Goal: Transaction & Acquisition: Book appointment/travel/reservation

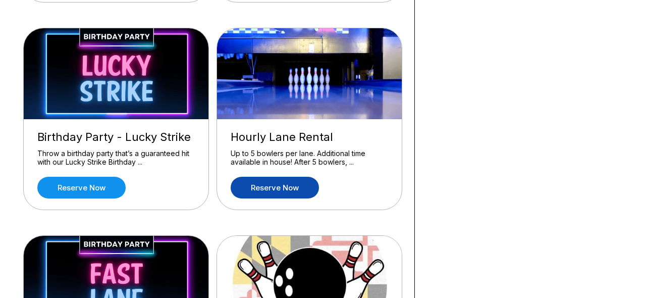
scroll to position [289, 2]
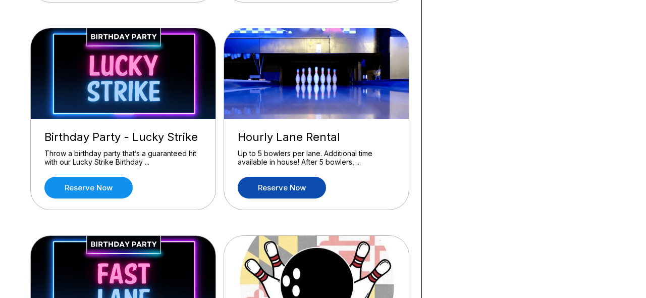
click at [263, 187] on link "Reserve now" at bounding box center [282, 188] width 88 height 22
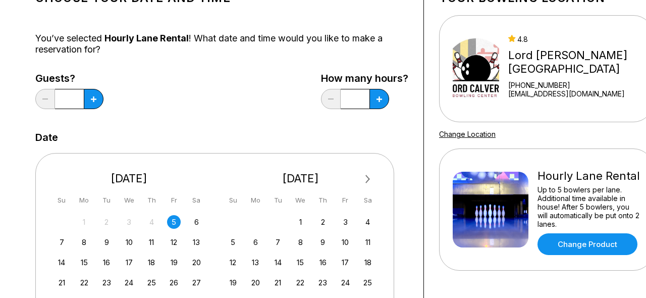
scroll to position [86, 0]
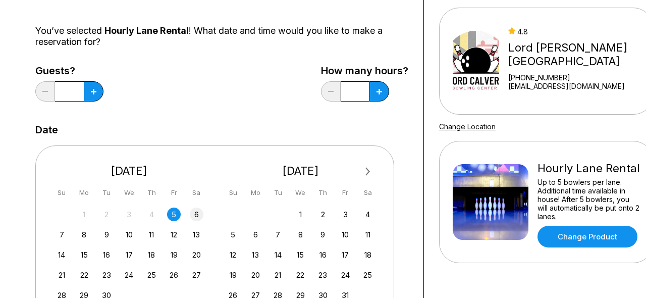
click at [196, 213] on div "6" at bounding box center [197, 214] width 14 height 14
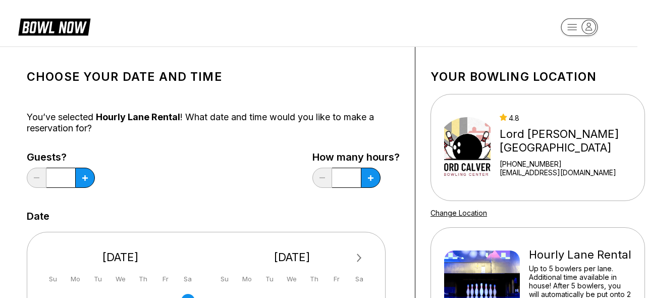
scroll to position [4, 9]
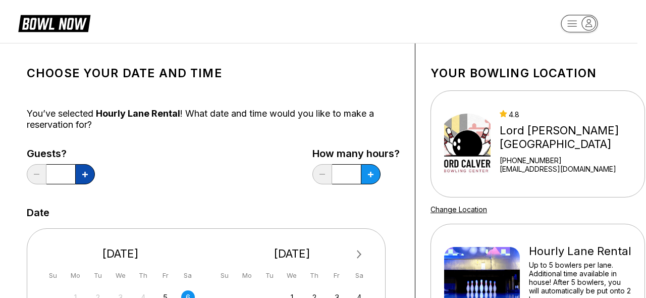
click at [85, 174] on icon at bounding box center [85, 175] width 6 height 6
type input "*"
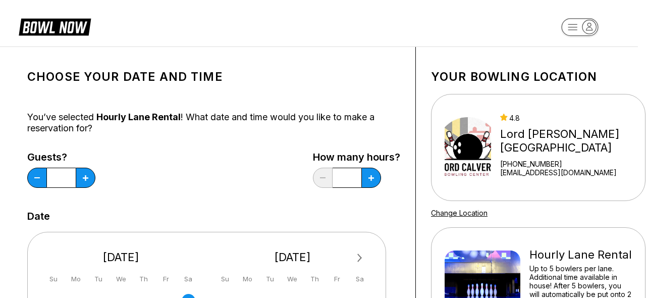
scroll to position [0, 8]
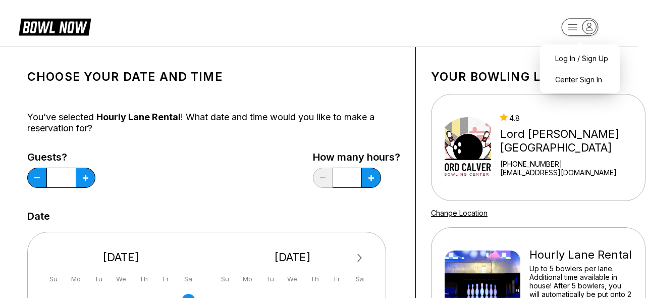
click at [572, 27] on rect "button" at bounding box center [579, 27] width 37 height 18
click at [575, 79] on div "Center Sign In" at bounding box center [580, 80] width 70 height 18
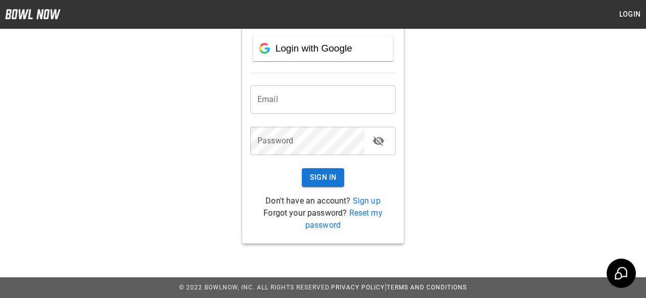
scroll to position [70, 0]
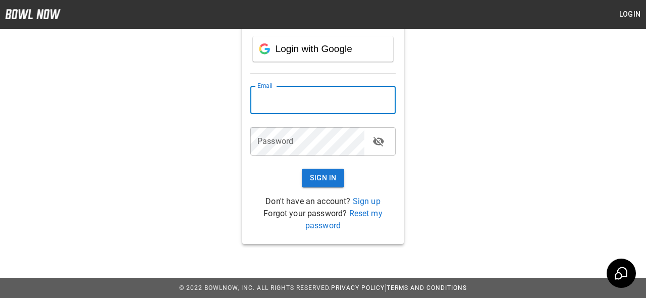
drag, startPoint x: 258, startPoint y: 97, endPoint x: 271, endPoint y: 97, distance: 13.1
click at [258, 97] on input "email" at bounding box center [322, 100] width 145 height 28
type input "**********"
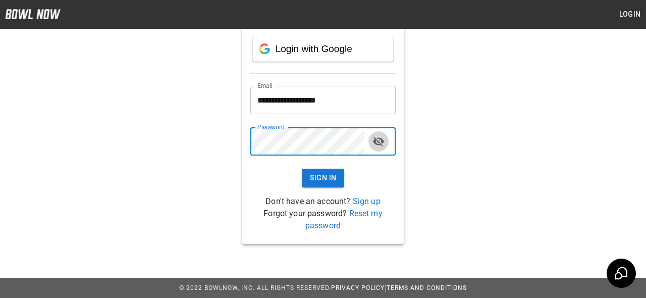
click at [380, 140] on icon "toggle password visibility" at bounding box center [378, 141] width 12 height 12
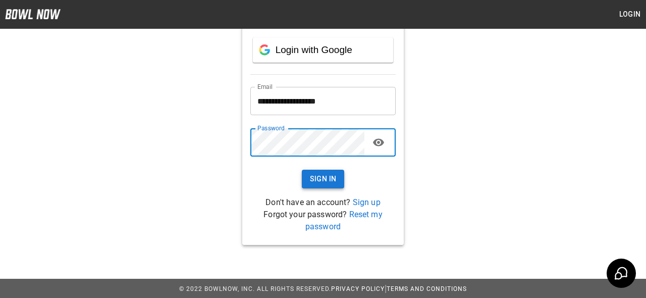
scroll to position [69, 0]
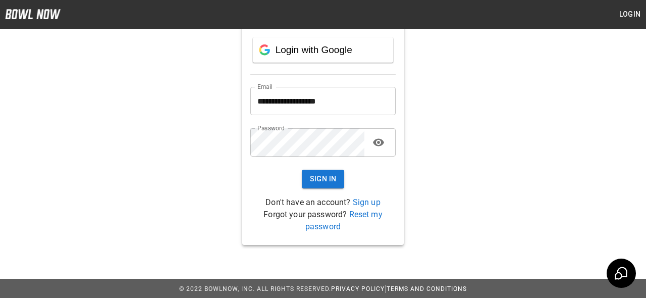
click at [363, 203] on link "Sign up" at bounding box center [367, 202] width 28 height 10
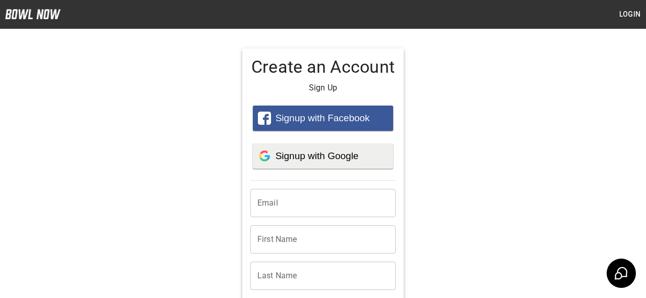
click at [307, 155] on span "Signup with Google" at bounding box center [316, 155] width 83 height 11
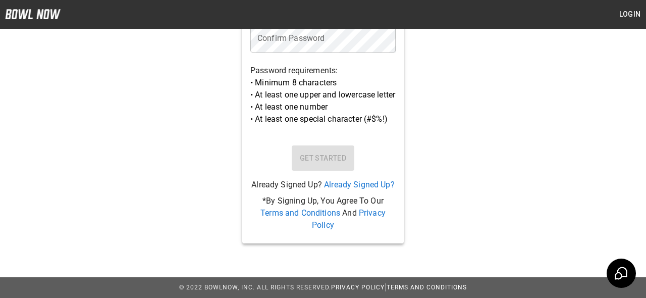
scroll to position [397, 0]
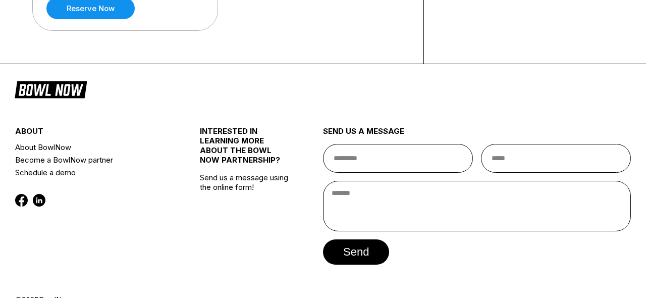
scroll to position [802, 0]
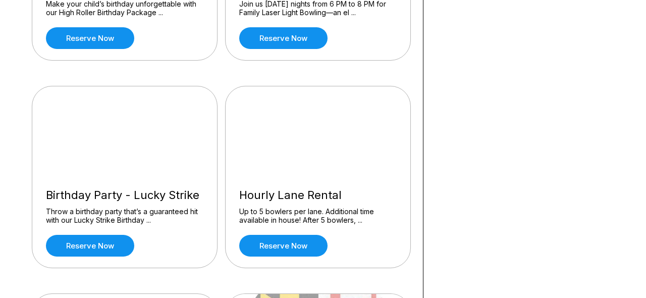
scroll to position [241, 1]
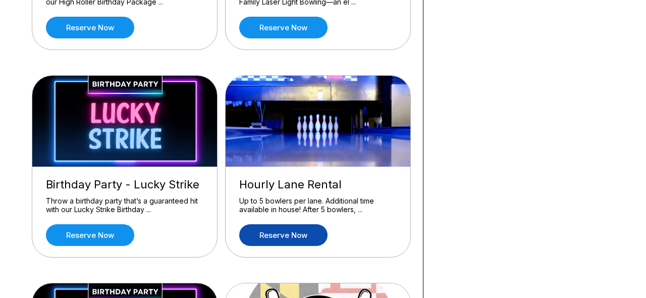
click at [284, 232] on link "Reserve now" at bounding box center [283, 235] width 88 height 22
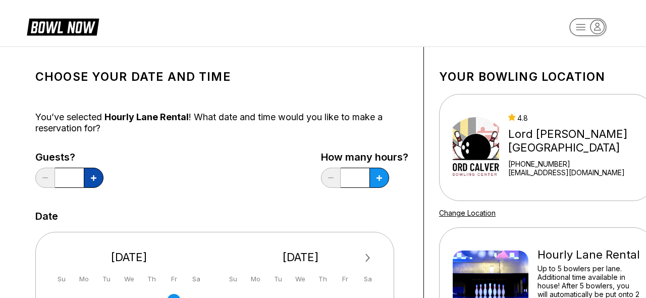
click at [94, 178] on icon at bounding box center [94, 178] width 6 height 6
type input "*"
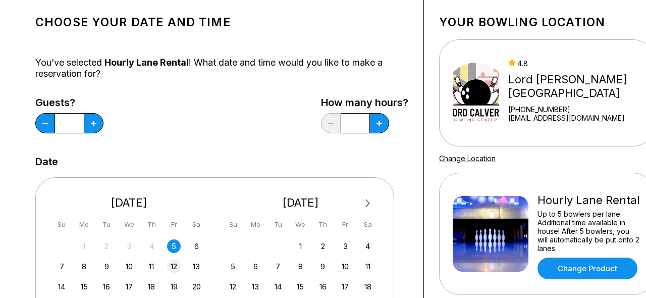
scroll to position [84, 0]
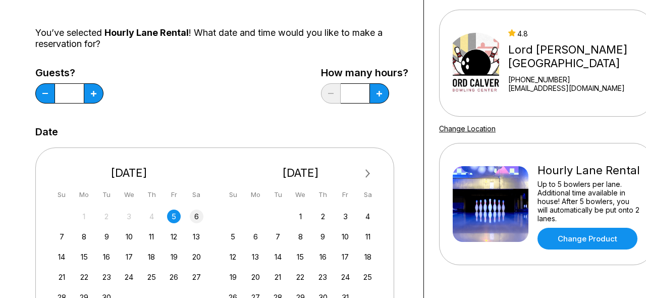
click at [196, 216] on div "6" at bounding box center [197, 216] width 14 height 14
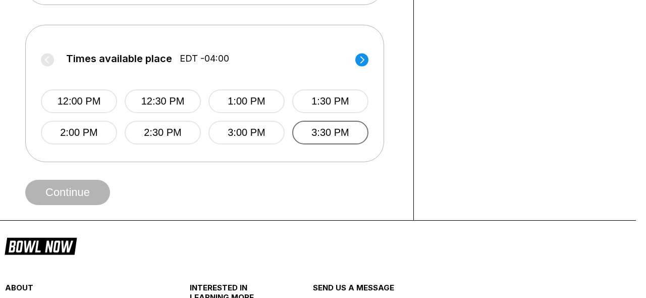
scroll to position [399, 10]
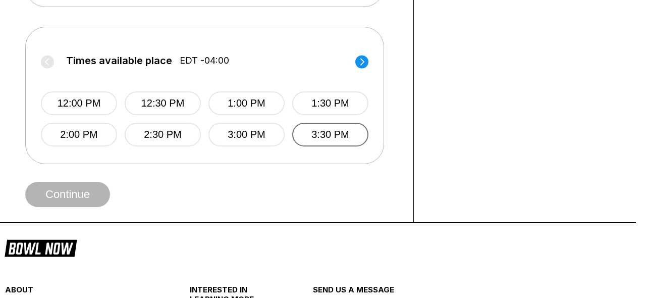
click at [335, 132] on button "3:30 PM" at bounding box center [330, 135] width 76 height 24
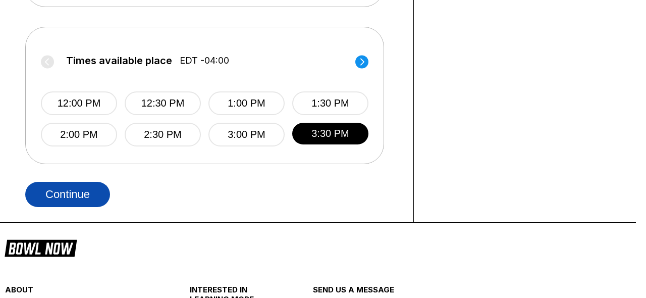
click at [74, 193] on button "Continue" at bounding box center [67, 194] width 85 height 25
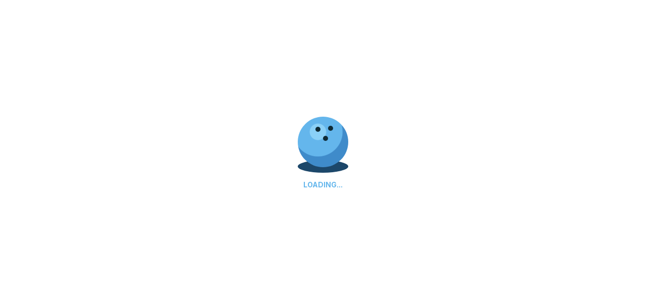
select select "**"
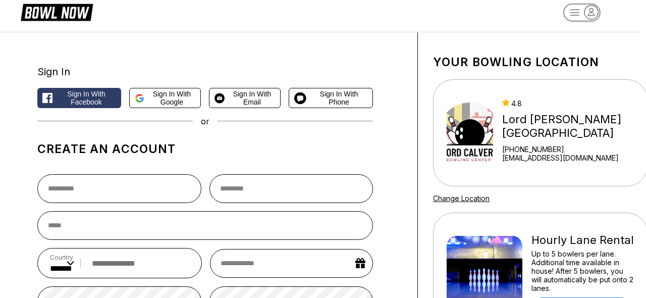
scroll to position [14, 6]
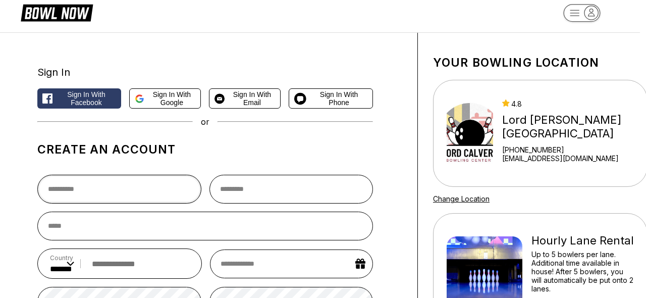
drag, startPoint x: 48, startPoint y: 188, endPoint x: 86, endPoint y: 185, distance: 38.0
click at [60, 188] on input "text" at bounding box center [119, 189] width 164 height 29
type input "******"
select select "*"
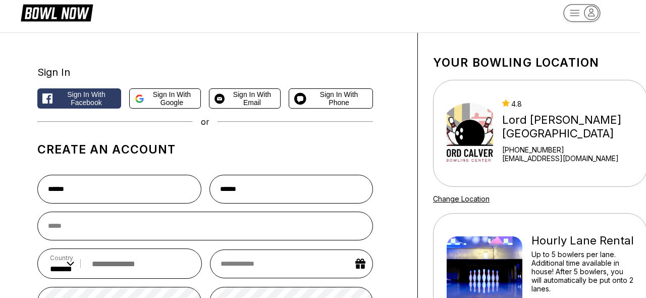
select select "****"
click at [362, 155] on h1 "Create an account" at bounding box center [205, 149] width 336 height 14
type input "**********"
click at [109, 263] on input "tel" at bounding box center [138, 263] width 102 height 19
type input "**********"
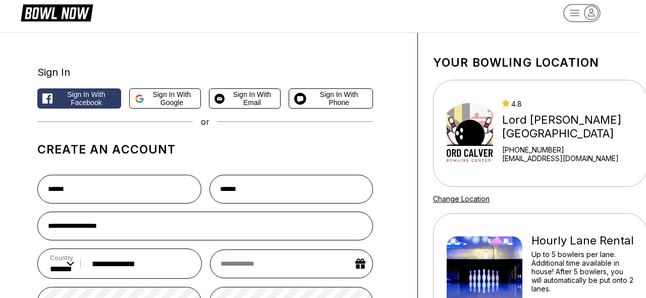
click at [35, 284] on div "**********" at bounding box center [216, 255] width 404 height 445
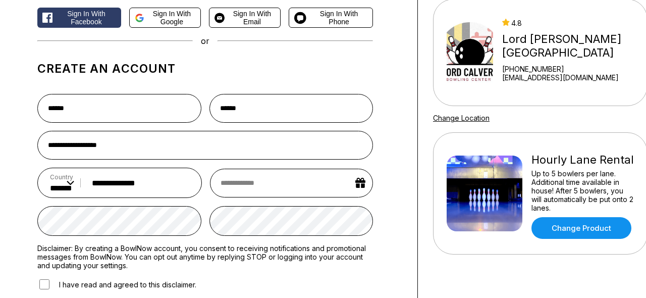
scroll to position [100, 6]
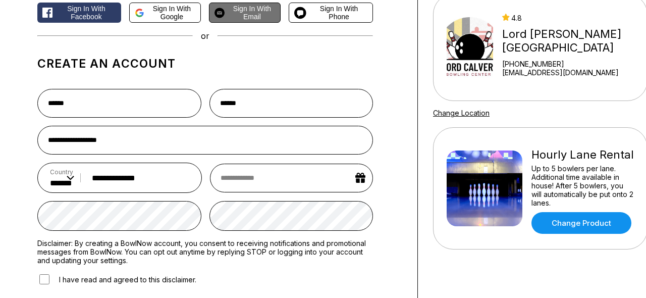
click at [234, 12] on span "Sign in with Email" at bounding box center [252, 13] width 46 height 16
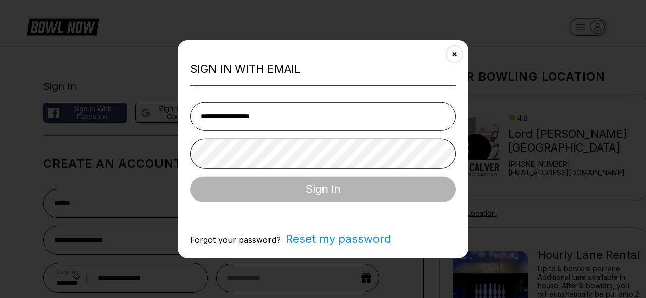
type input "**********"
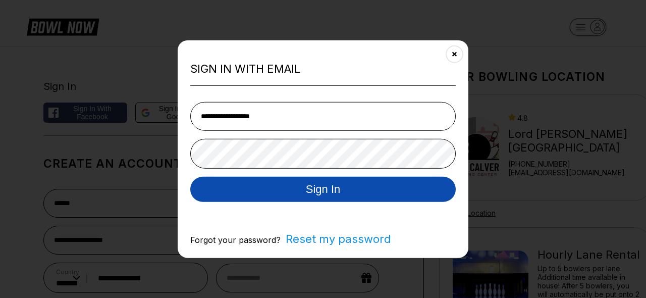
click at [341, 188] on button "Sign In" at bounding box center [322, 188] width 265 height 25
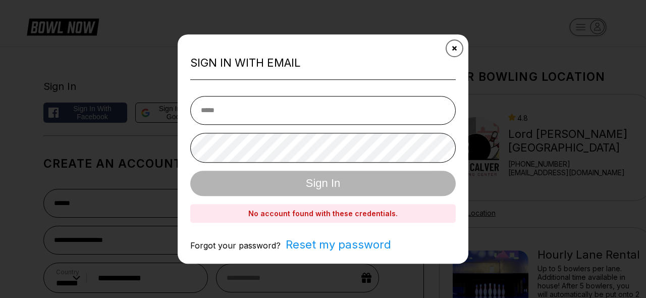
click at [454, 46] on icon "Close" at bounding box center [455, 48] width 8 height 8
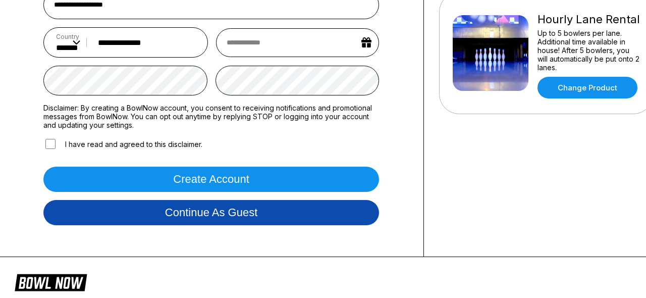
scroll to position [243, 0]
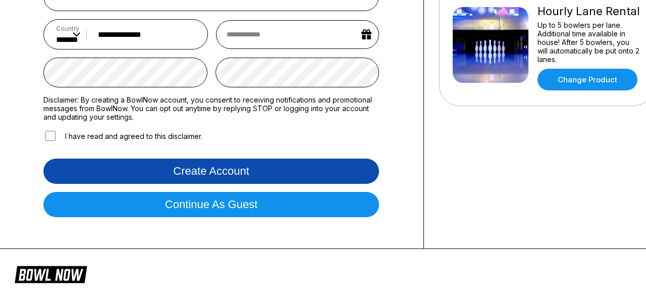
click at [211, 165] on button "Create account" at bounding box center [211, 170] width 336 height 25
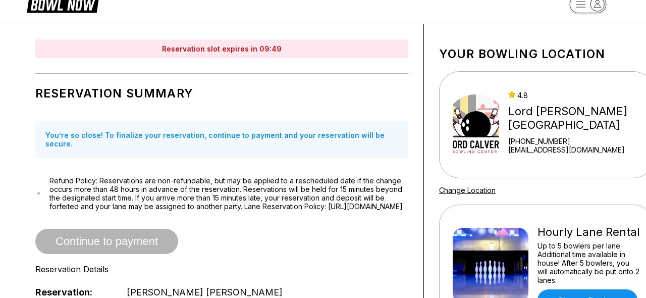
scroll to position [26, 0]
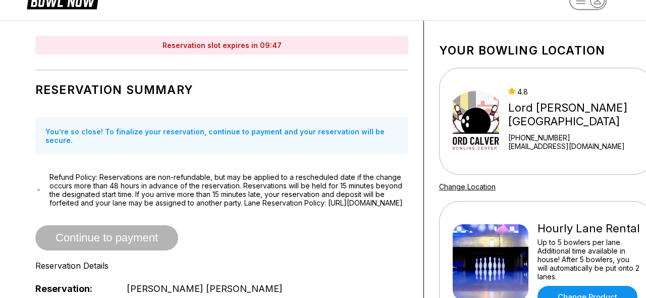
click at [110, 239] on span "Continue to payment" at bounding box center [106, 238] width 143 height 10
click at [116, 238] on span "Continue to payment" at bounding box center [106, 238] width 143 height 10
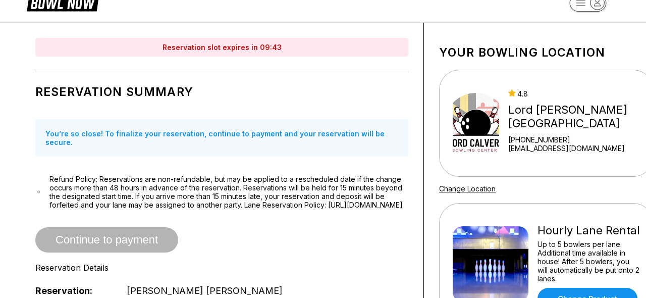
click at [116, 238] on span "Continue to payment" at bounding box center [106, 240] width 143 height 10
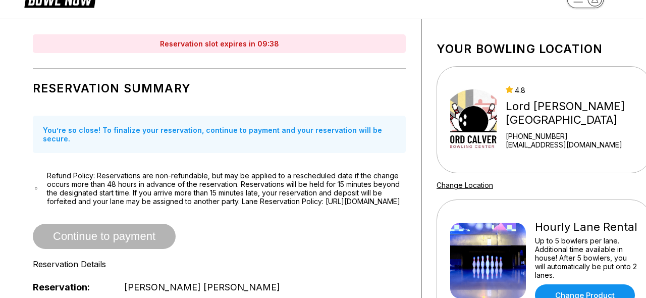
scroll to position [9, 3]
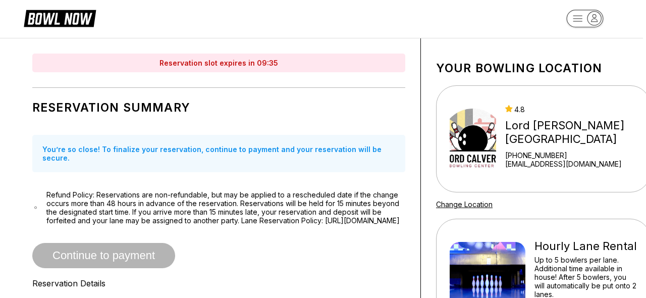
click at [88, 257] on span "Continue to payment" at bounding box center [103, 256] width 143 height 10
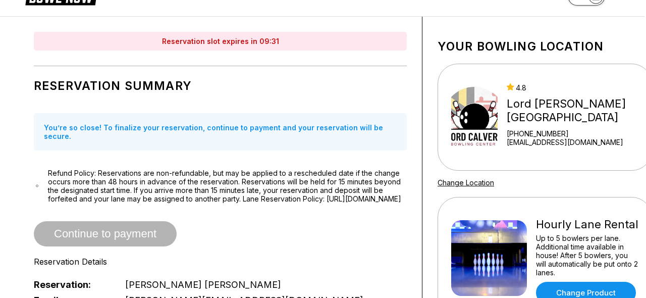
click at [81, 234] on span "Continue to payment" at bounding box center [105, 234] width 143 height 10
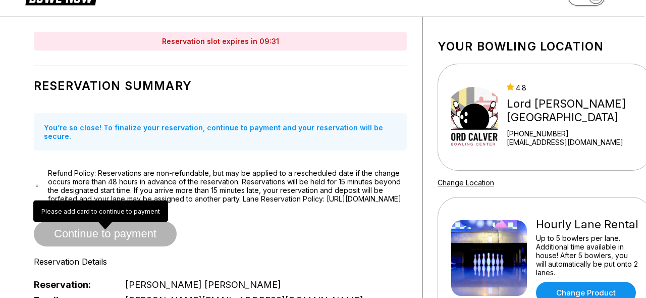
scroll to position [30, 3]
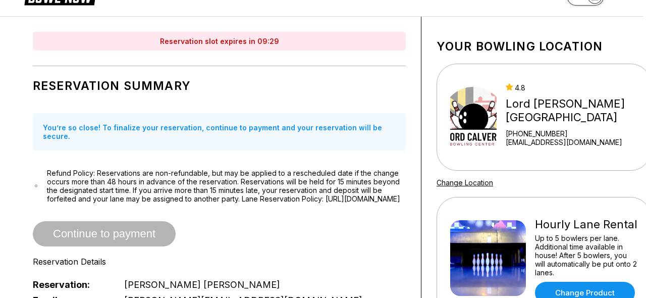
click at [98, 233] on span "Continue to payment" at bounding box center [104, 234] width 143 height 10
click at [240, 198] on span "Refund Policy: Reservations are non-refundable, but may be applied to a resched…" at bounding box center [226, 186] width 359 height 34
click at [236, 200] on span "Refund Policy: Reservations are non-refundable, but may be applied to a resched…" at bounding box center [226, 186] width 359 height 34
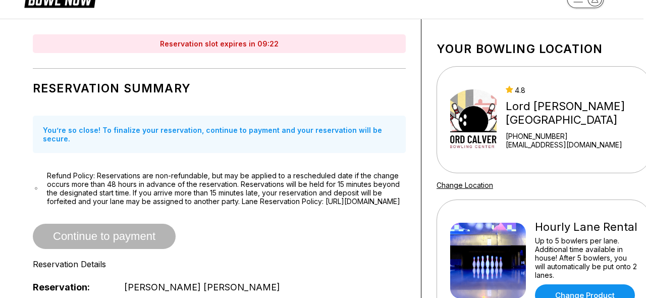
click at [36, 179] on div "Refund Policy: Reservations are non-refundable, but may be applied to a resched…" at bounding box center [219, 188] width 373 height 34
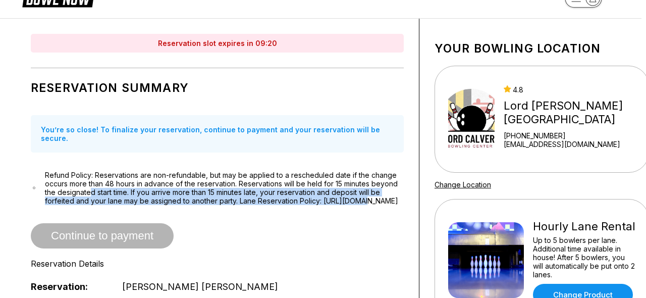
drag, startPoint x: 85, startPoint y: 206, endPoint x: 82, endPoint y: 201, distance: 6.1
click at [89, 182] on span "Refund Policy: Reservations are non-refundable, but may be applied to a resched…" at bounding box center [224, 188] width 359 height 34
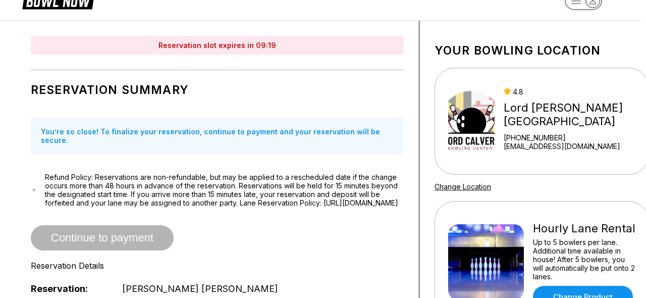
scroll to position [28, 3]
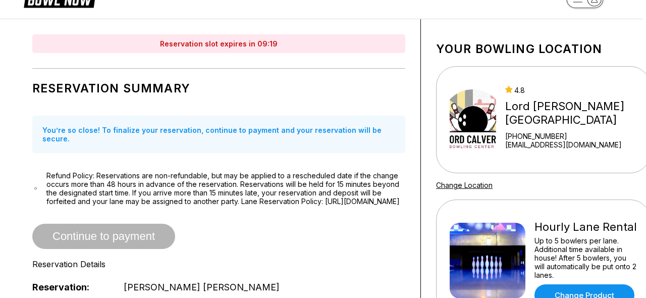
click at [79, 239] on span "Continue to payment" at bounding box center [103, 237] width 143 height 10
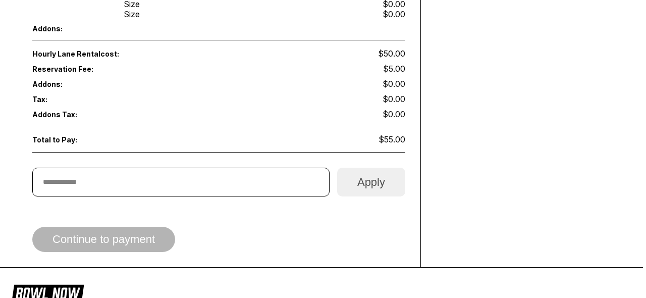
scroll to position [520, 3]
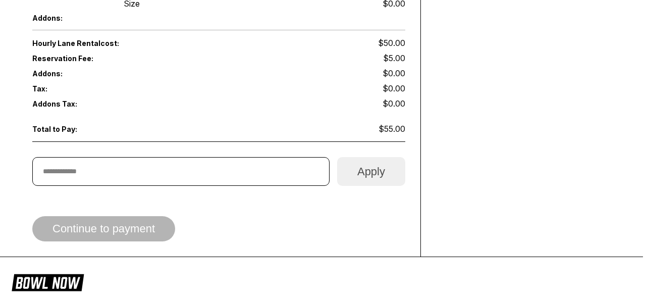
click at [127, 230] on div "Continue to payment" at bounding box center [218, 228] width 373 height 25
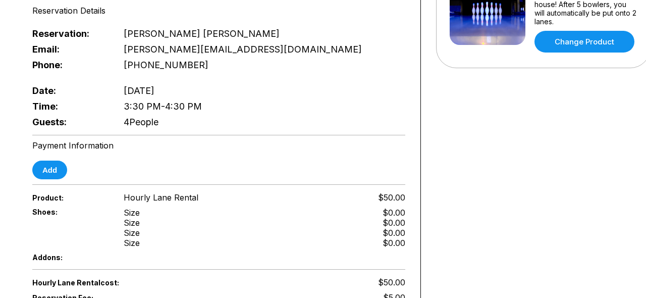
scroll to position [283, 9]
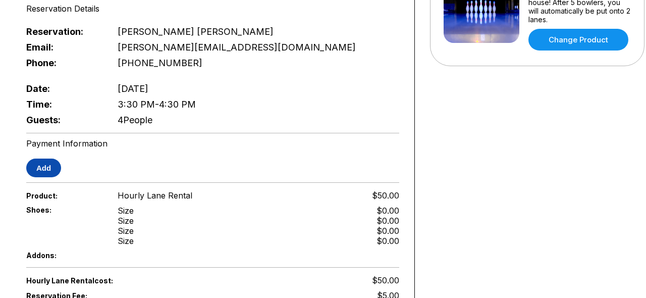
click at [42, 163] on button "Add" at bounding box center [43, 167] width 35 height 19
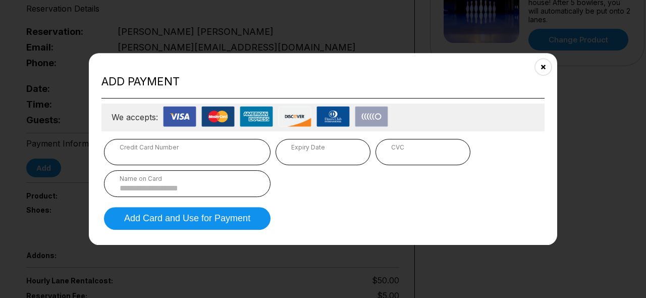
click at [132, 188] on input at bounding box center [187, 188] width 135 height 9
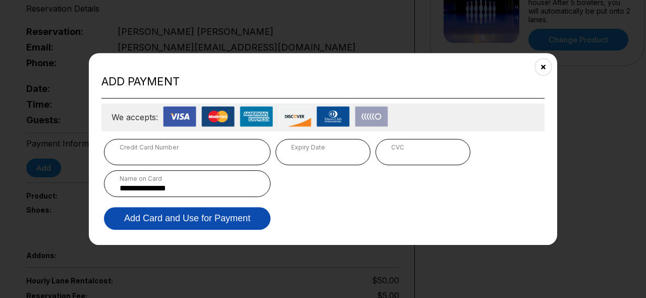
type input "**********"
click at [175, 218] on button "Add Card and Use for Payment" at bounding box center [187, 218] width 167 height 23
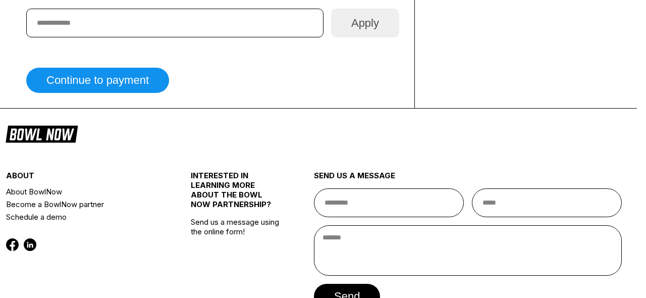
scroll to position [673, 9]
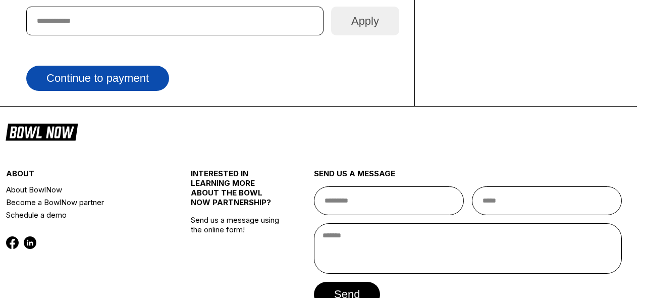
click at [131, 80] on button "Continue to payment" at bounding box center [97, 78] width 143 height 25
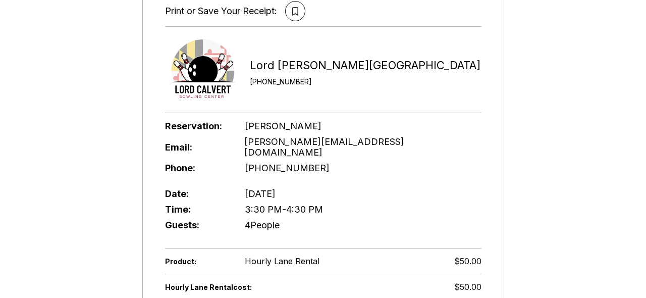
scroll to position [150, 0]
